Goal: Task Accomplishment & Management: Use online tool/utility

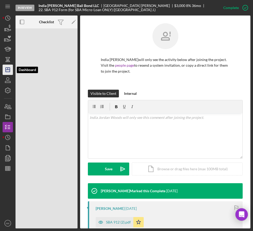
click at [9, 68] on polygon "button" at bounding box center [8, 70] width 4 height 4
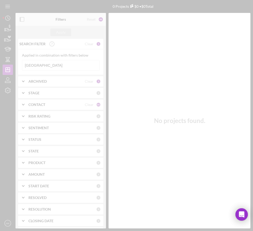
click at [38, 64] on div at bounding box center [126, 115] width 253 height 231
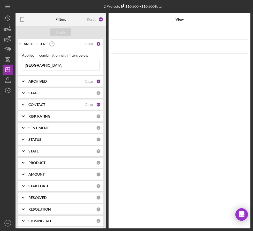
drag, startPoint x: 38, startPoint y: 66, endPoint x: 15, endPoint y: 63, distance: 22.9
click at [15, 63] on div "SEARCH FILTER Clear 1 Applied in combination with filters below [GEOGRAPHIC_DAT…" at bounding box center [60, 134] width 90 height 190
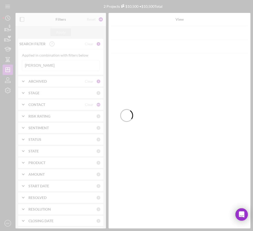
type input "[PERSON_NAME]"
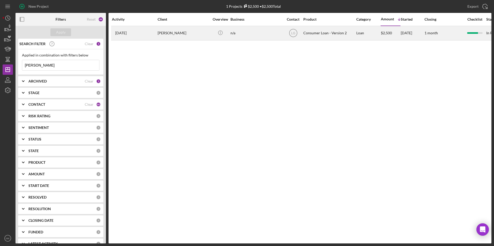
click at [206, 33] on div "[PERSON_NAME]" at bounding box center [184, 33] width 52 height 14
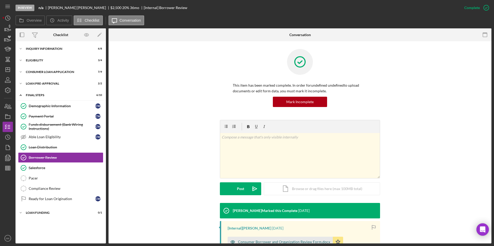
scroll to position [71, 0]
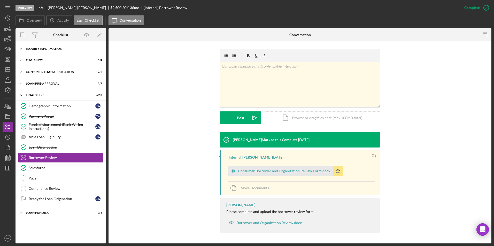
click at [45, 48] on div "Inquiry Information" at bounding box center [63, 48] width 74 height 3
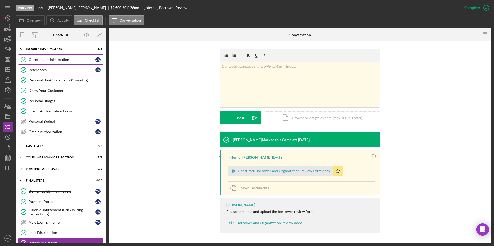
click at [43, 58] on div "Client Intake Information" at bounding box center [62, 60] width 67 height 4
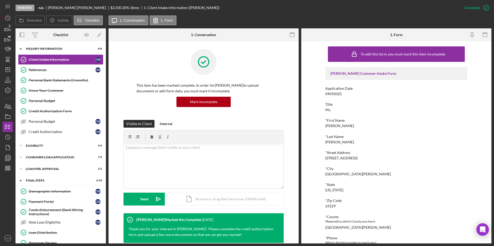
click at [376, 157] on div "*Street Address [STREET_ADDRESS]" at bounding box center [396, 156] width 142 height 10
drag, startPoint x: 375, startPoint y: 158, endPoint x: 340, endPoint y: 158, distance: 35.6
click at [340, 158] on div "*Street Address [STREET_ADDRESS]" at bounding box center [396, 156] width 142 height 10
copy div "[GEOGRAPHIC_DATA] apt G"
drag, startPoint x: 342, startPoint y: 175, endPoint x: 322, endPoint y: 173, distance: 19.4
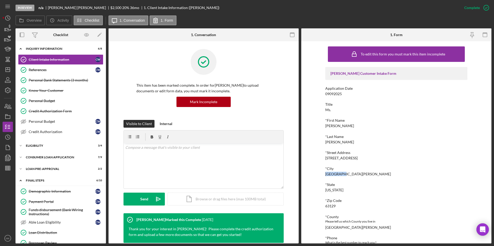
click at [322, 173] on div "To edit this form you must mark this item incomplete [PERSON_NAME] Customer Int…" at bounding box center [396, 142] width 190 height 202
copy div "[GEOGRAPHIC_DATA][PERSON_NAME]"
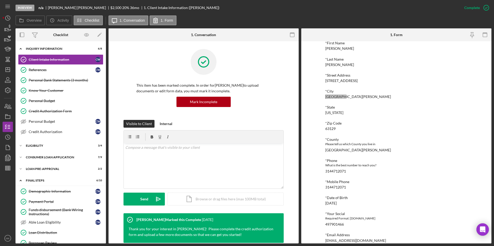
scroll to position [142, 0]
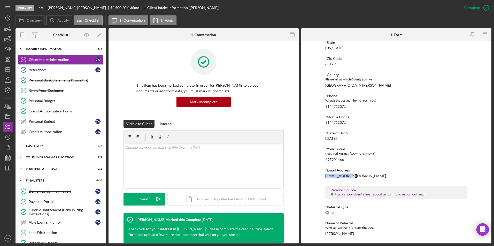
drag, startPoint x: 358, startPoint y: 178, endPoint x: 325, endPoint y: 176, distance: 33.3
click at [325, 176] on div "*Email Address [EMAIL_ADDRESS][DOMAIN_NAME]" at bounding box center [396, 173] width 142 height 10
copy div "[EMAIL_ADDRESS][DOMAIN_NAME]"
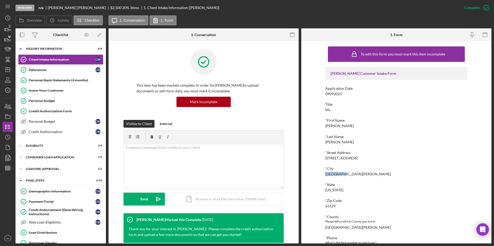
drag, startPoint x: 339, startPoint y: 174, endPoint x: 324, endPoint y: 174, distance: 15.0
click at [325, 174] on div "*City [GEOGRAPHIC_DATA][PERSON_NAME]" at bounding box center [396, 172] width 142 height 10
copy div "[GEOGRAPHIC_DATA][PERSON_NAME]"
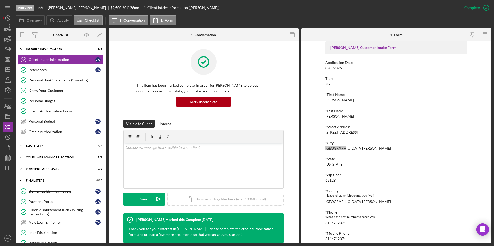
scroll to position [52, 0]
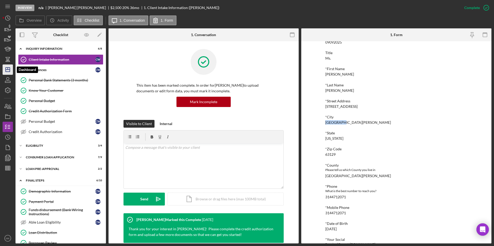
drag, startPoint x: 10, startPoint y: 67, endPoint x: 7, endPoint y: 69, distance: 3.5
click at [10, 67] on icon "Icon/Dashboard" at bounding box center [7, 69] width 13 height 13
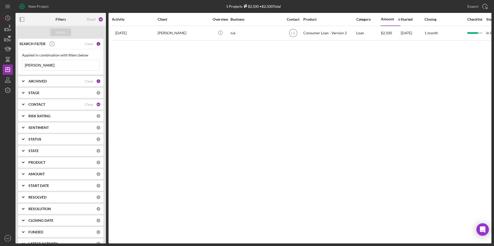
drag, startPoint x: -9, startPoint y: 63, endPoint x: -13, endPoint y: 63, distance: 3.9
click at [0, 63] on html "New Project 1 Projects $2,500 • $2,500 Total [PERSON_NAME] Export Icon/Export F…" at bounding box center [247, 123] width 494 height 246
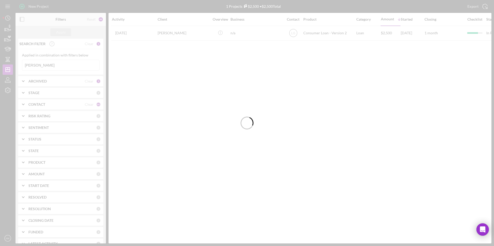
type input "[PERSON_NAME]"
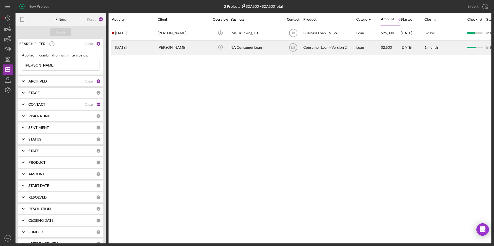
click at [175, 48] on div "[PERSON_NAME]" at bounding box center [184, 48] width 52 height 14
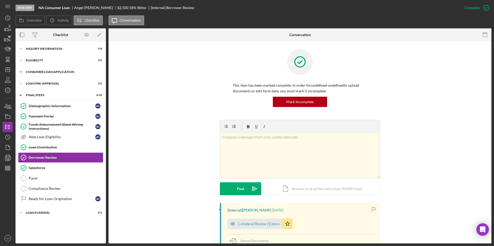
click at [49, 72] on div "Consumer Loan Application" at bounding box center [63, 71] width 74 height 3
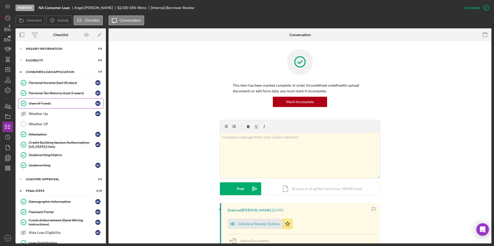
click at [49, 105] on div "Uses of Funds" at bounding box center [62, 103] width 67 height 4
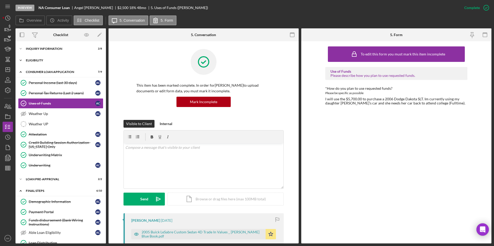
click at [50, 61] on div "Eligibility" at bounding box center [63, 60] width 74 height 3
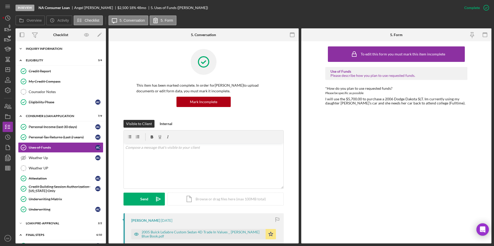
click at [51, 49] on div "Inquiry Information" at bounding box center [63, 48] width 74 height 3
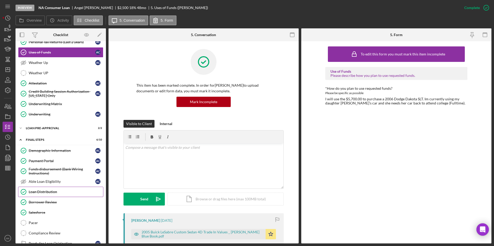
scroll to position [203, 0]
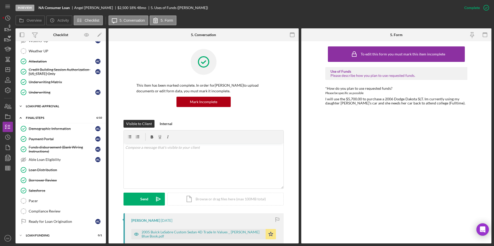
click at [48, 104] on div "Icon/Expander Loan Pre-Approval 2 / 2" at bounding box center [60, 106] width 90 height 10
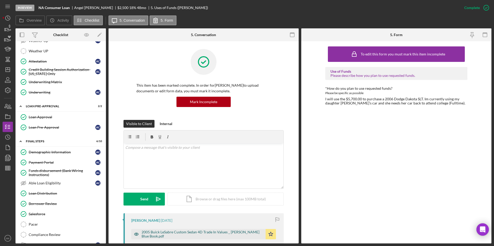
click at [194, 235] on div "2005 Buick LeSabre Custom Sedan 4D Trade In Values _ [PERSON_NAME] Blue Book.pdf" at bounding box center [201, 234] width 121 height 8
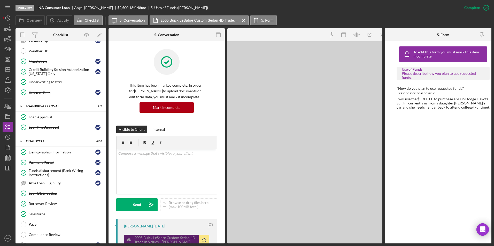
click at [194, 235] on div "2005 Buick LeSabre Custom Sedan 4D Trade In Values _ [PERSON_NAME] Blue Book.pdf" at bounding box center [161, 240] width 75 height 10
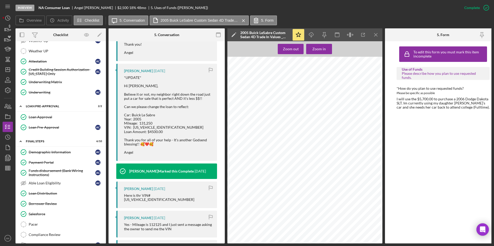
scroll to position [129, 0]
